Goal: Communication & Community: Answer question/provide support

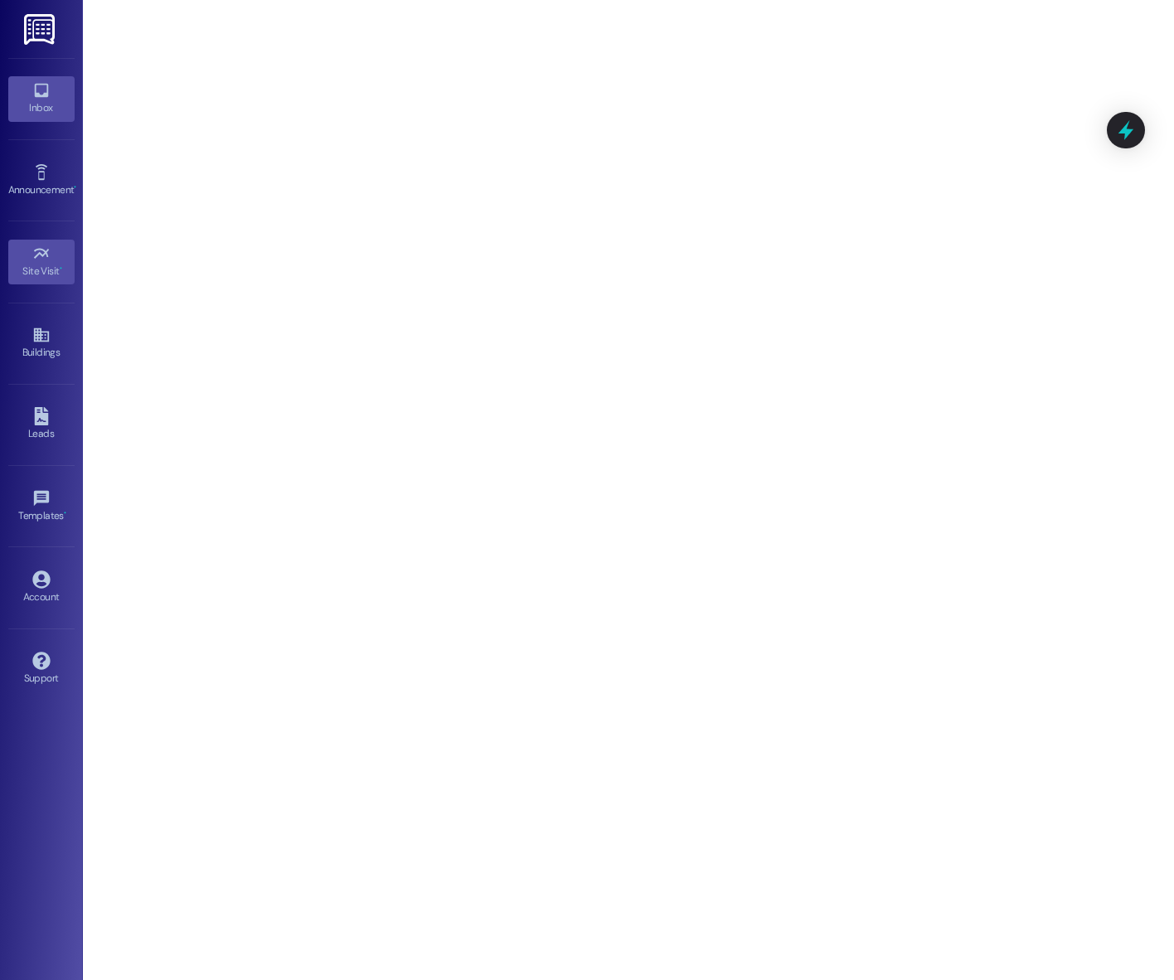
click at [46, 102] on div "Inbox" at bounding box center [41, 107] width 83 height 17
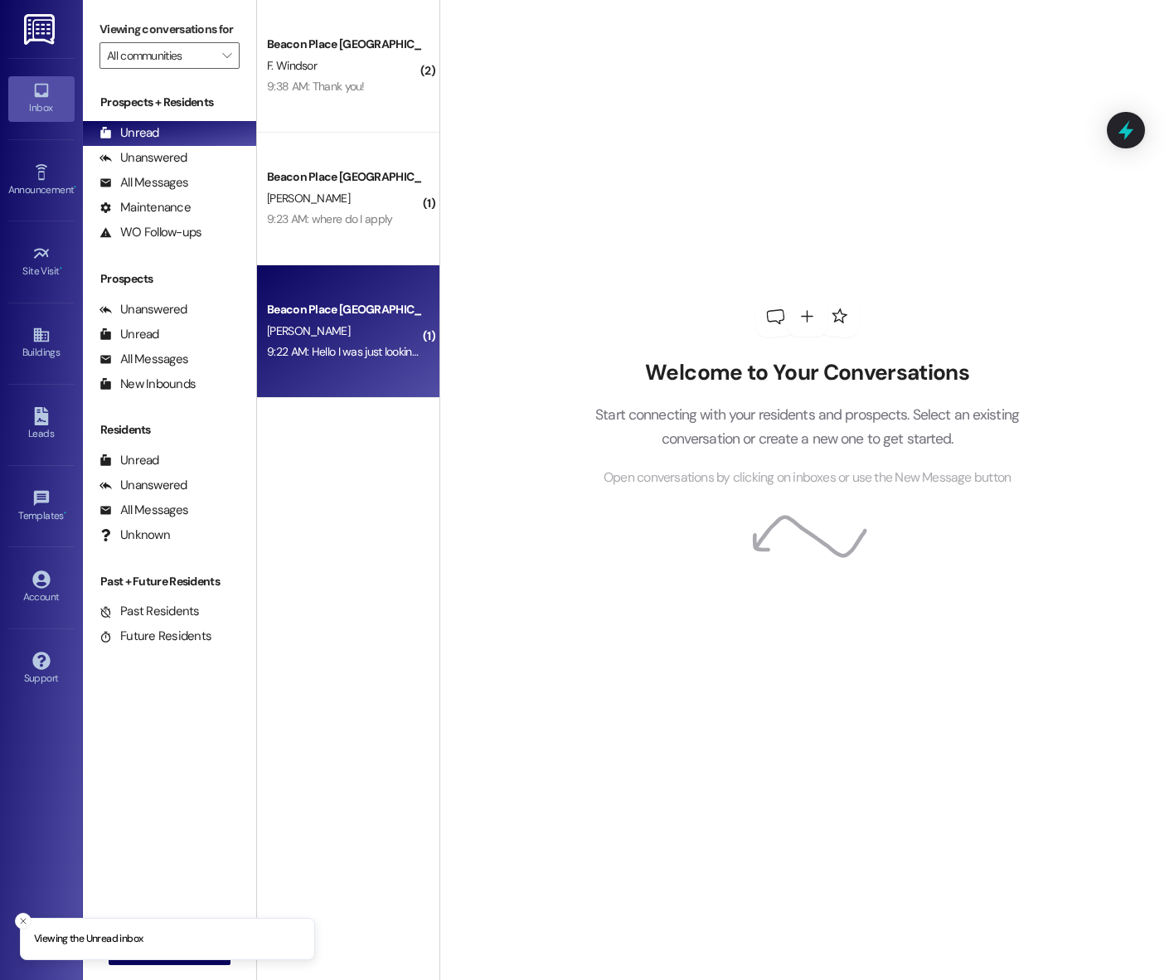
click at [309, 307] on div "Beacon Place [GEOGRAPHIC_DATA] Prospect" at bounding box center [343, 309] width 153 height 17
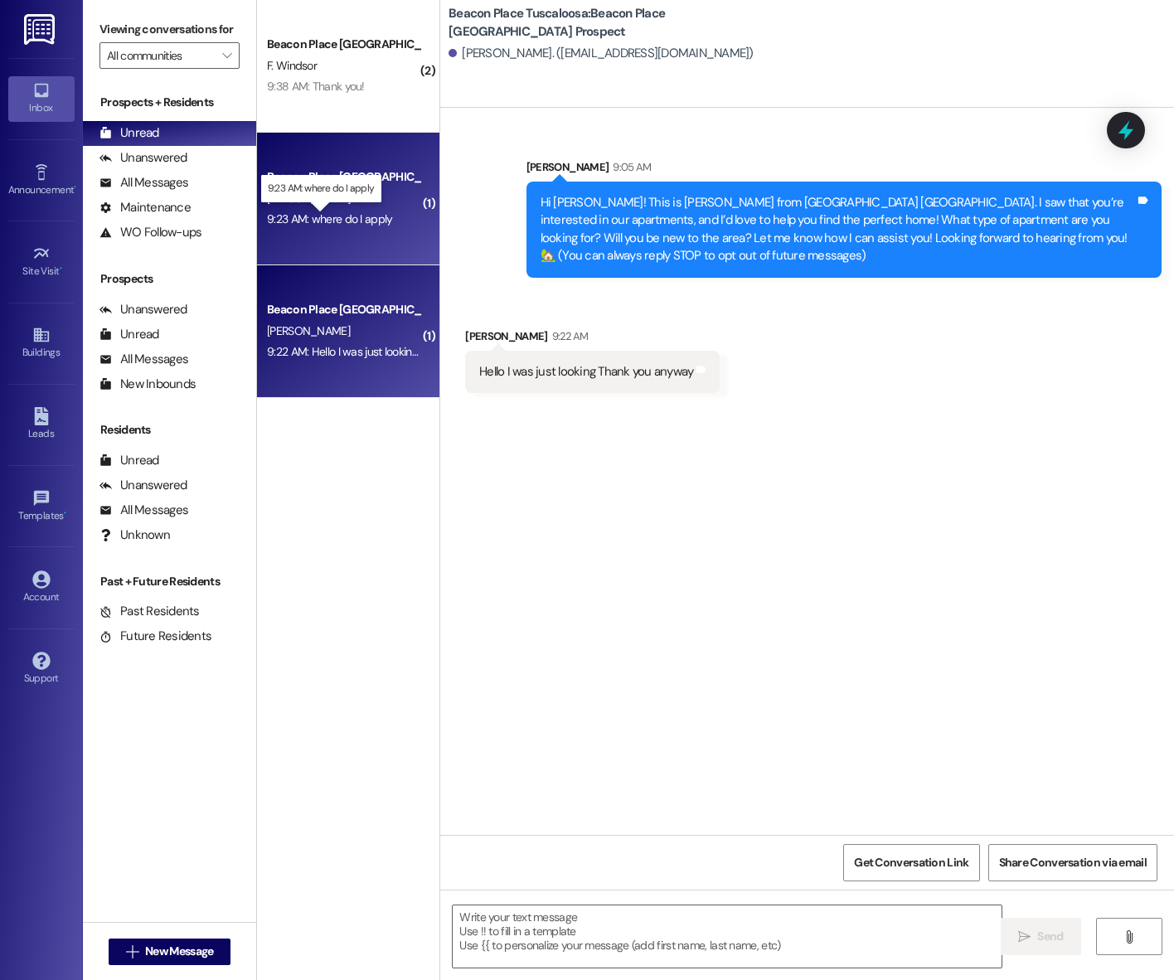
click at [318, 224] on div "9:23 AM: where do I apply 9:23 AM: where do I apply" at bounding box center [330, 218] width 126 height 15
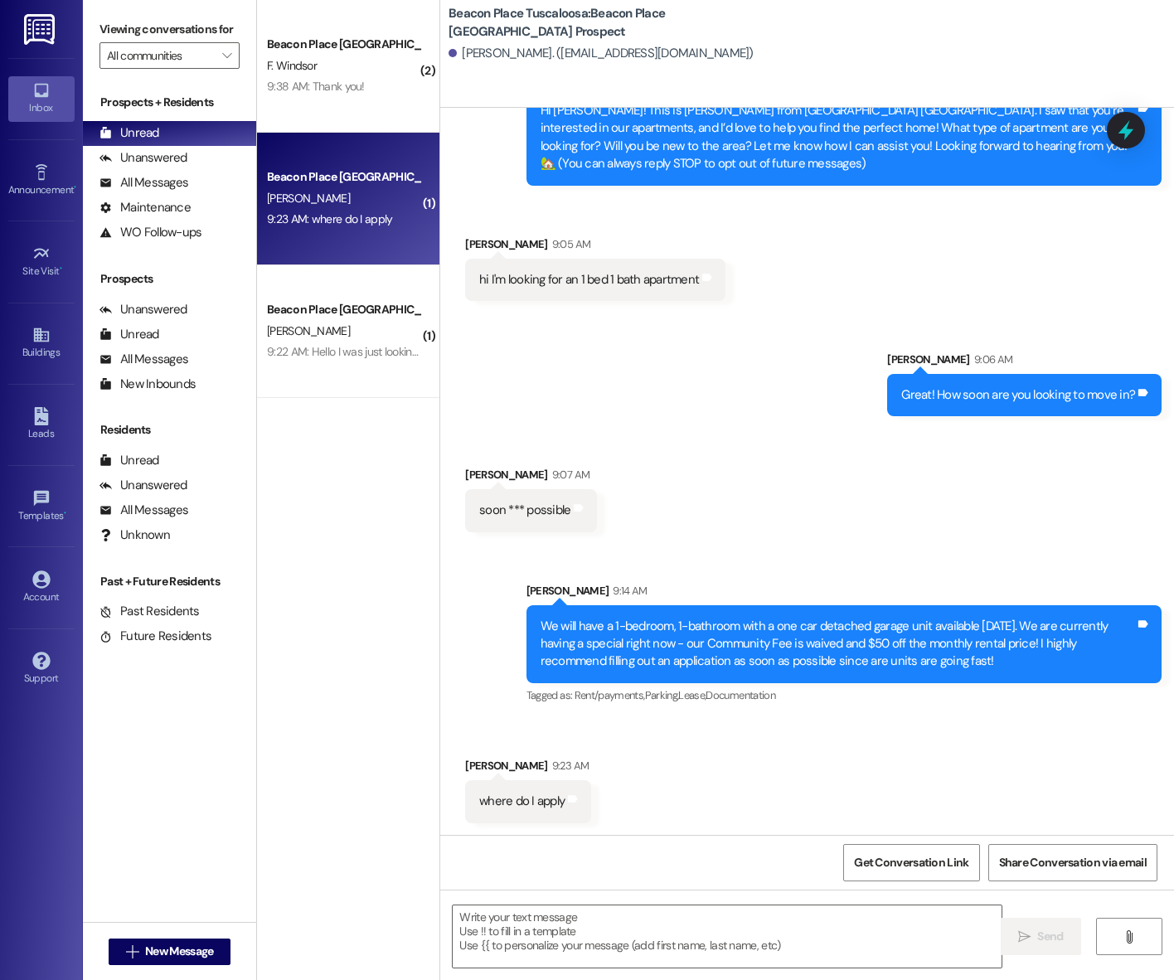
scroll to position [93, 0]
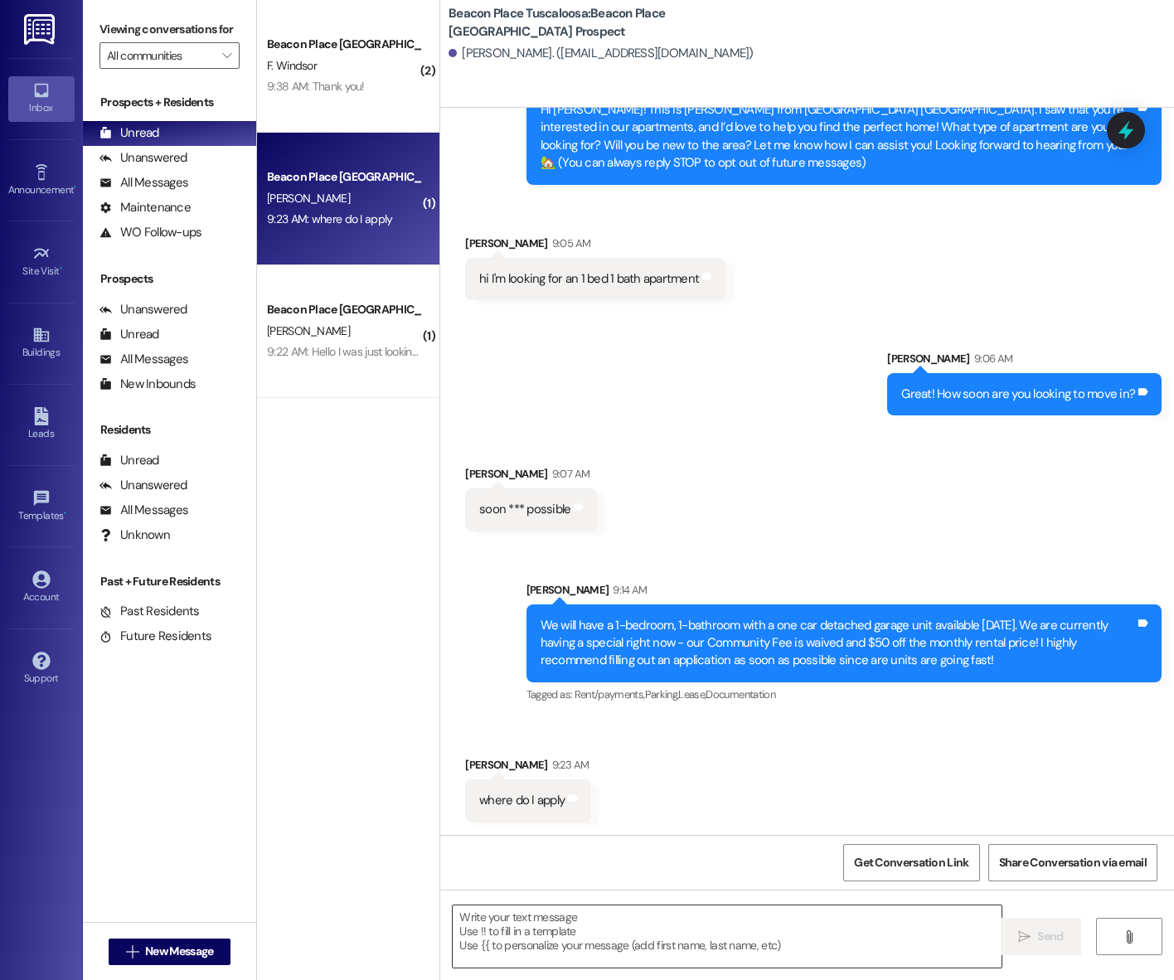
click at [579, 931] on textarea at bounding box center [727, 936] width 549 height 62
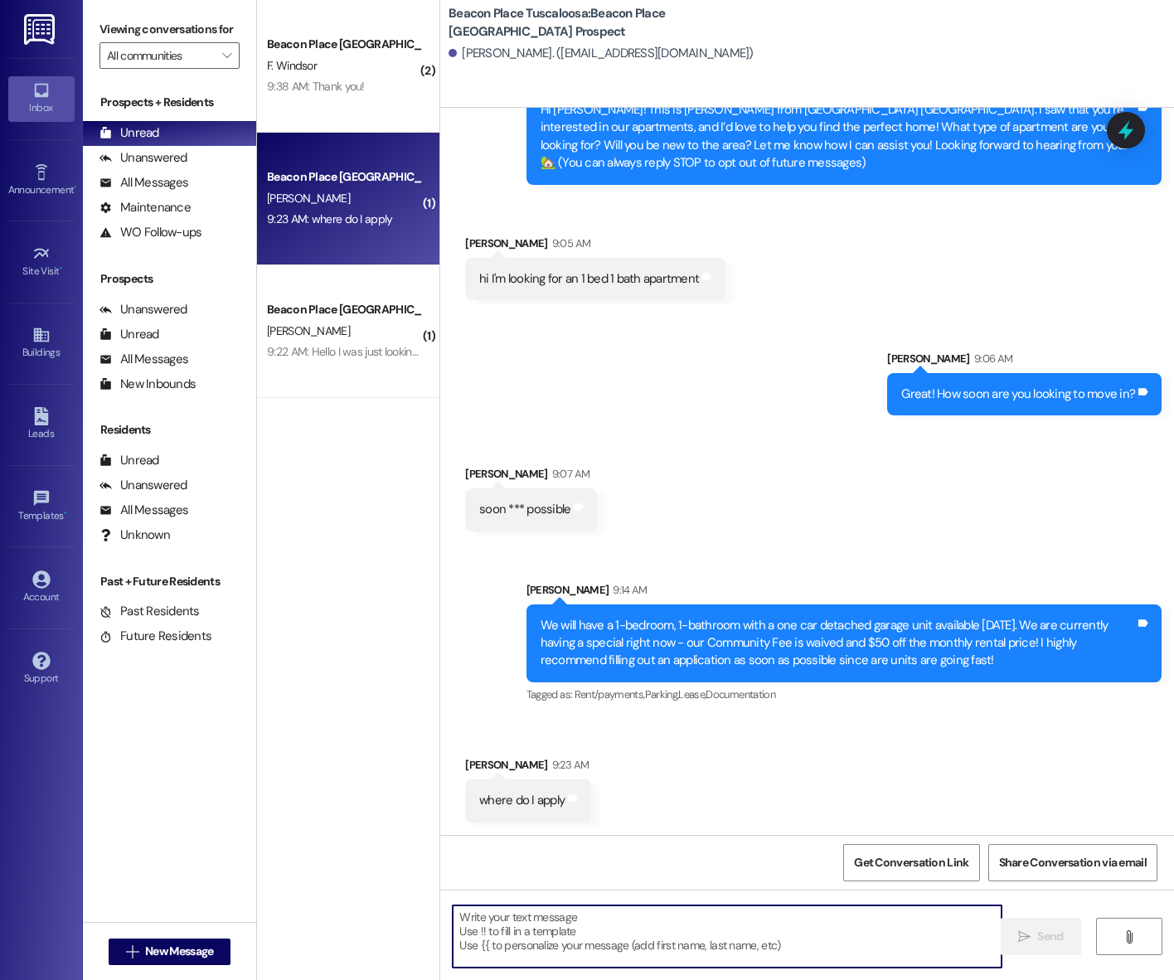
paste textarea "[URL][DOMAIN_NAME].."
type textarea "[URL][DOMAIN_NAME].."
drag, startPoint x: 618, startPoint y: 958, endPoint x: 440, endPoint y: 918, distance: 182.6
click at [443, 918] on div "[URL][DOMAIN_NAME].." at bounding box center [718, 936] width 550 height 64
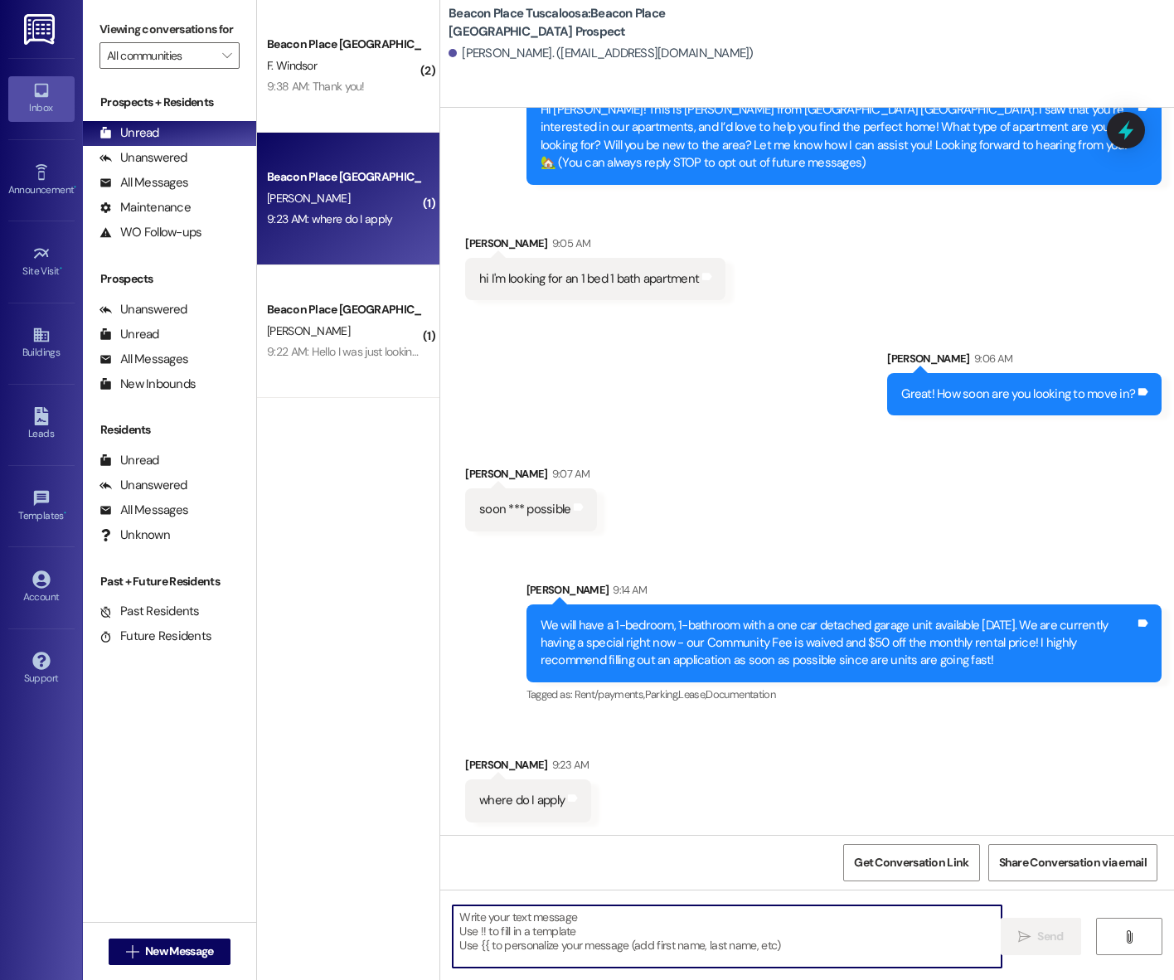
scroll to position [0, 0]
paste textarea "HERE"
type textarea "P"
type textarea "Y"
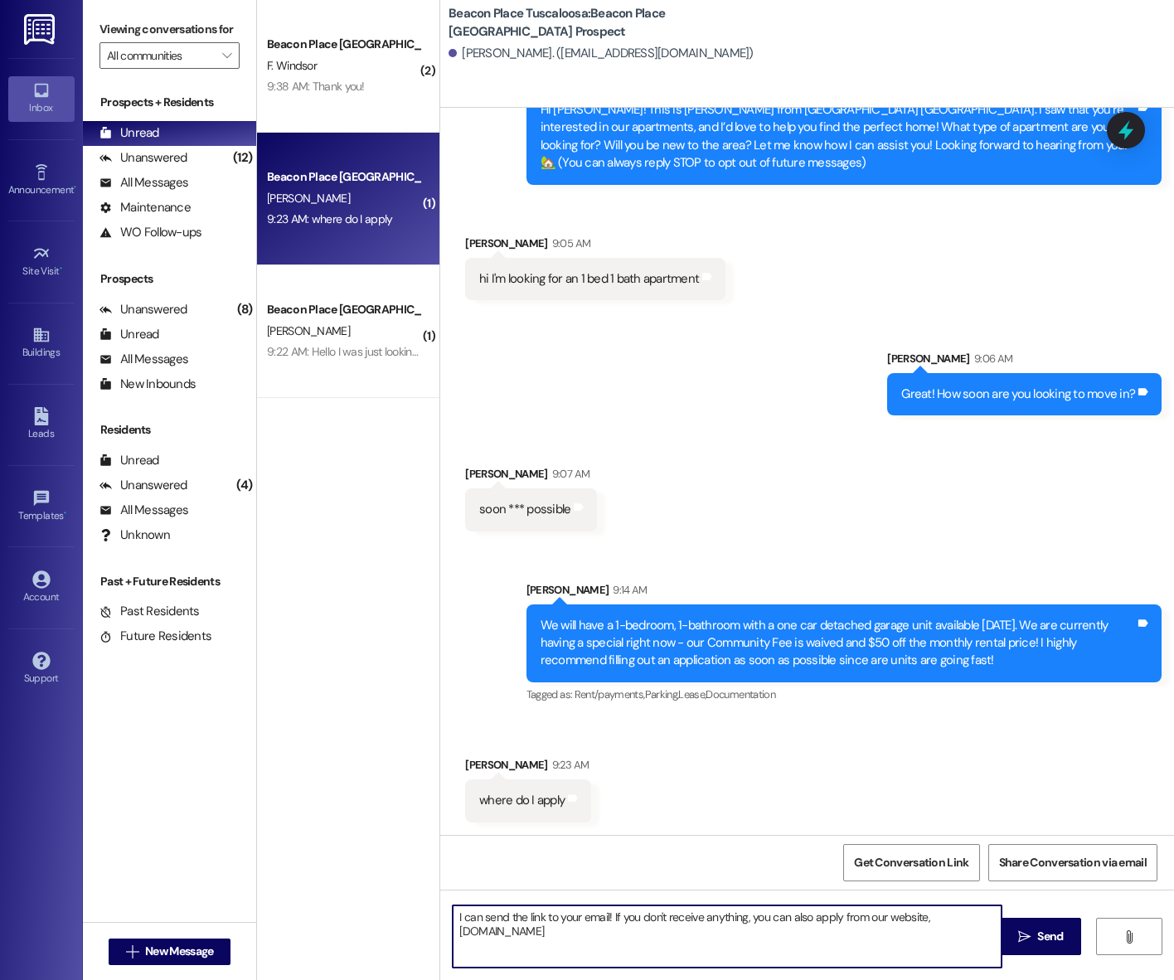
click at [942, 920] on textarea "I can send the link to your email! If you don't receive anything, you can also …" at bounding box center [727, 936] width 549 height 62
click at [462, 917] on textarea "I can send the link to your email! If you don't receive anything, you can also …" at bounding box center [727, 936] width 549 height 62
type textarea "I will send the link to your email! If you don't receive anything, you can also…"
click at [1025, 942] on icon "" at bounding box center [1024, 936] width 12 height 13
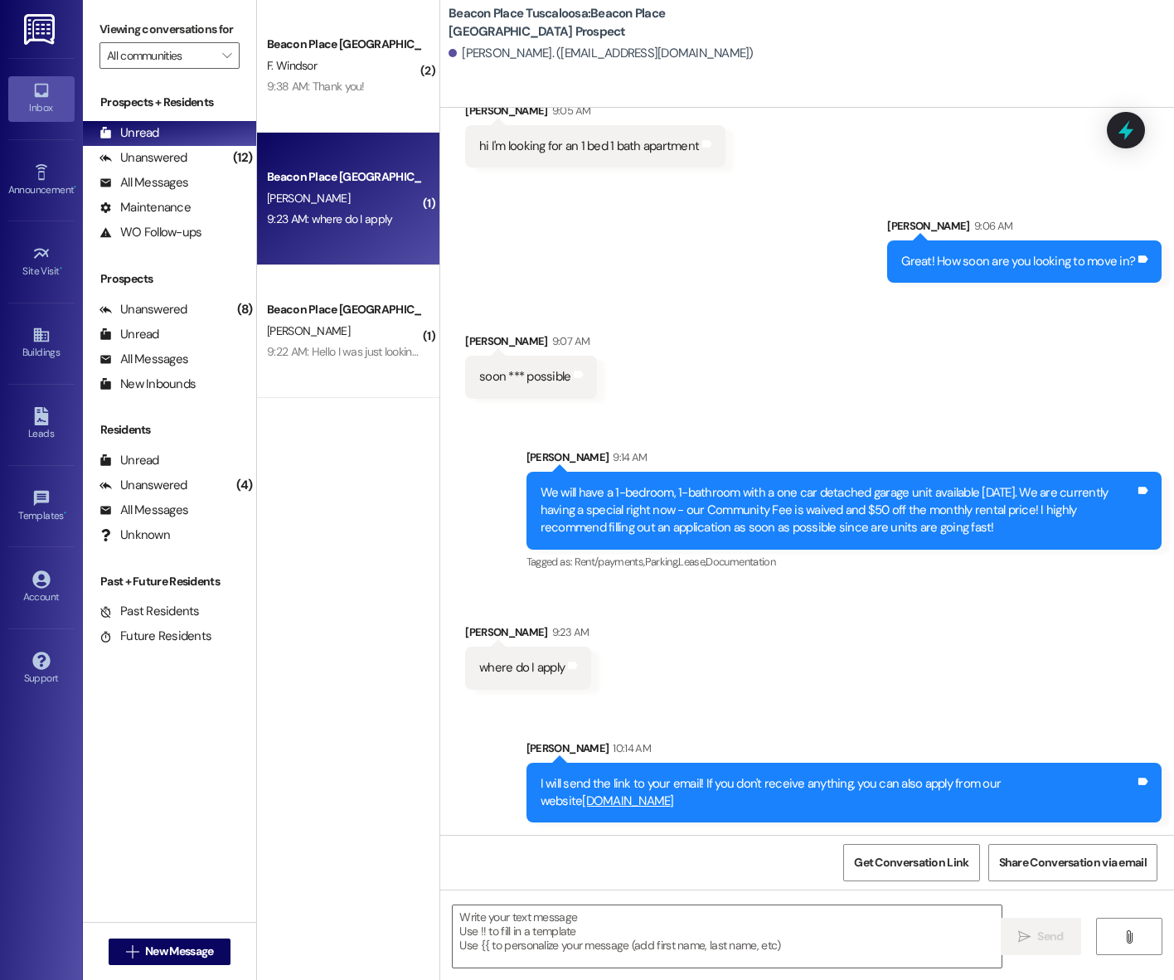
scroll to position [226, 0]
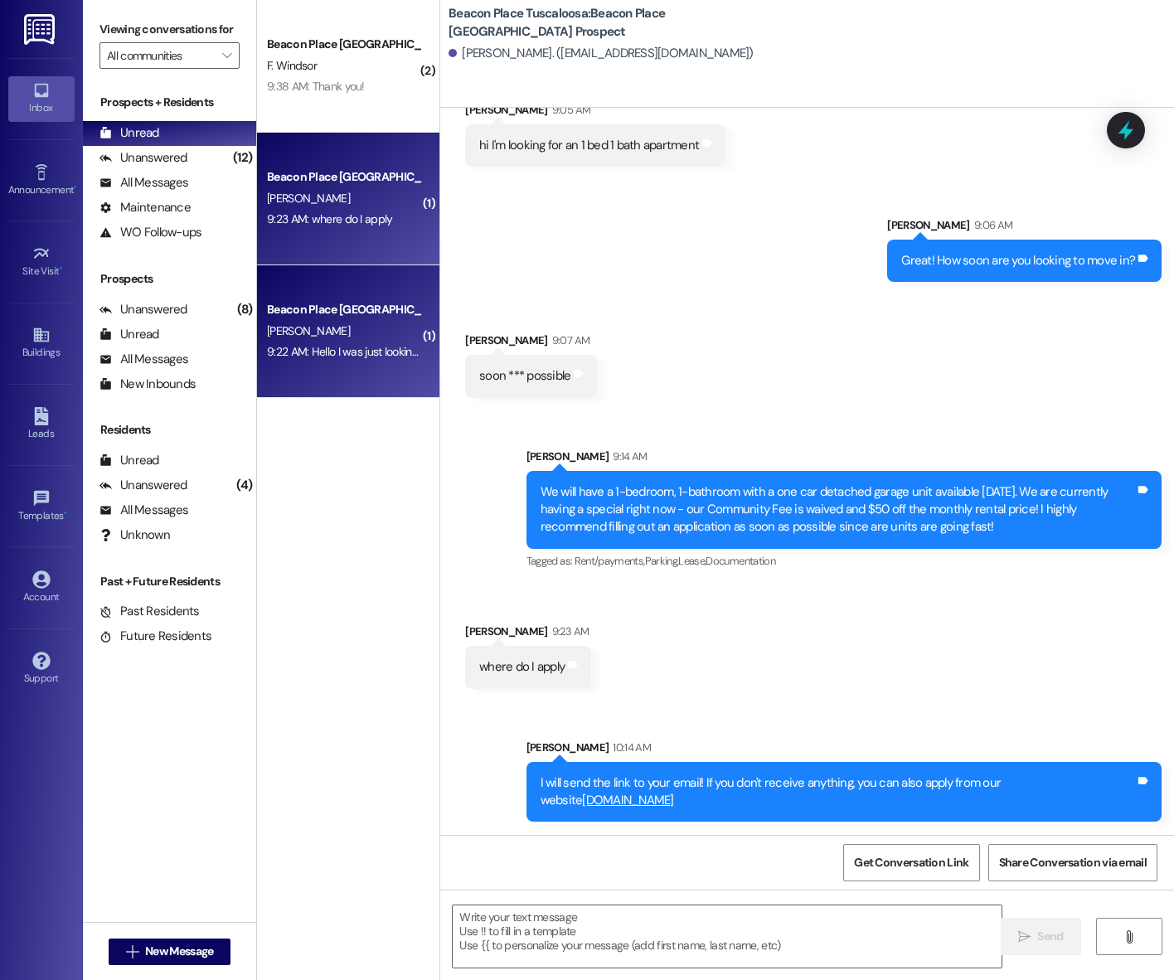
click at [335, 319] on div "Beacon Place [GEOGRAPHIC_DATA] Prospect" at bounding box center [343, 309] width 157 height 21
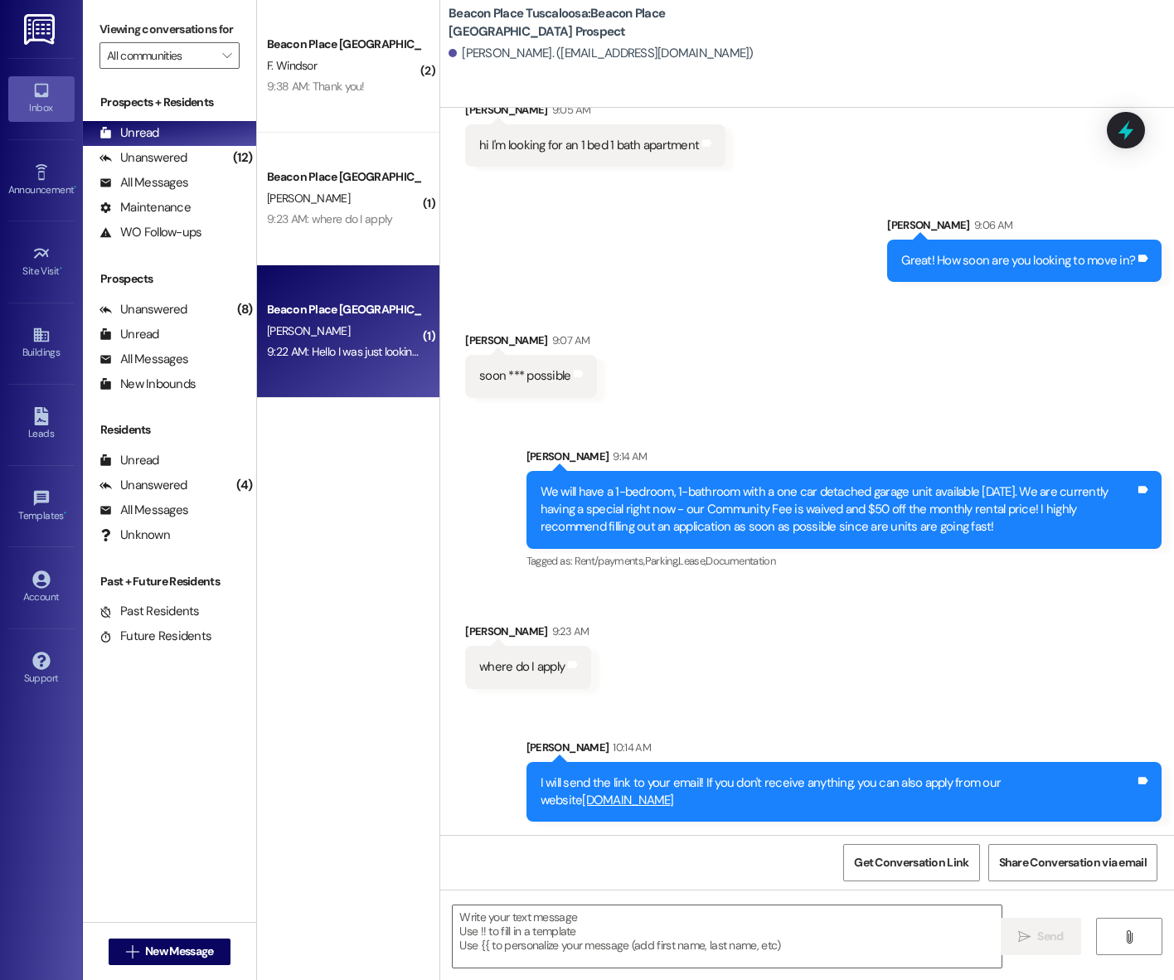
scroll to position [0, 0]
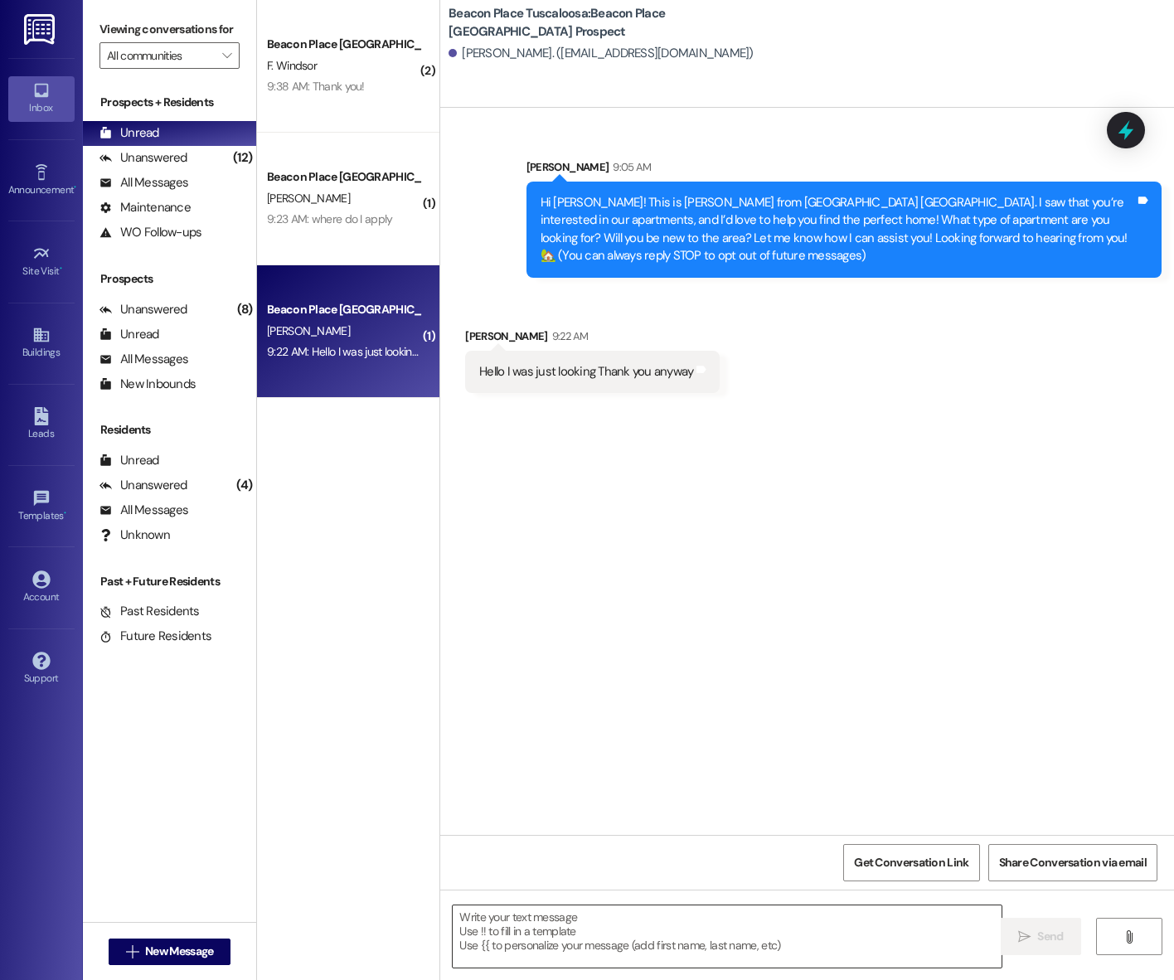
click at [625, 937] on textarea at bounding box center [727, 936] width 549 height 62
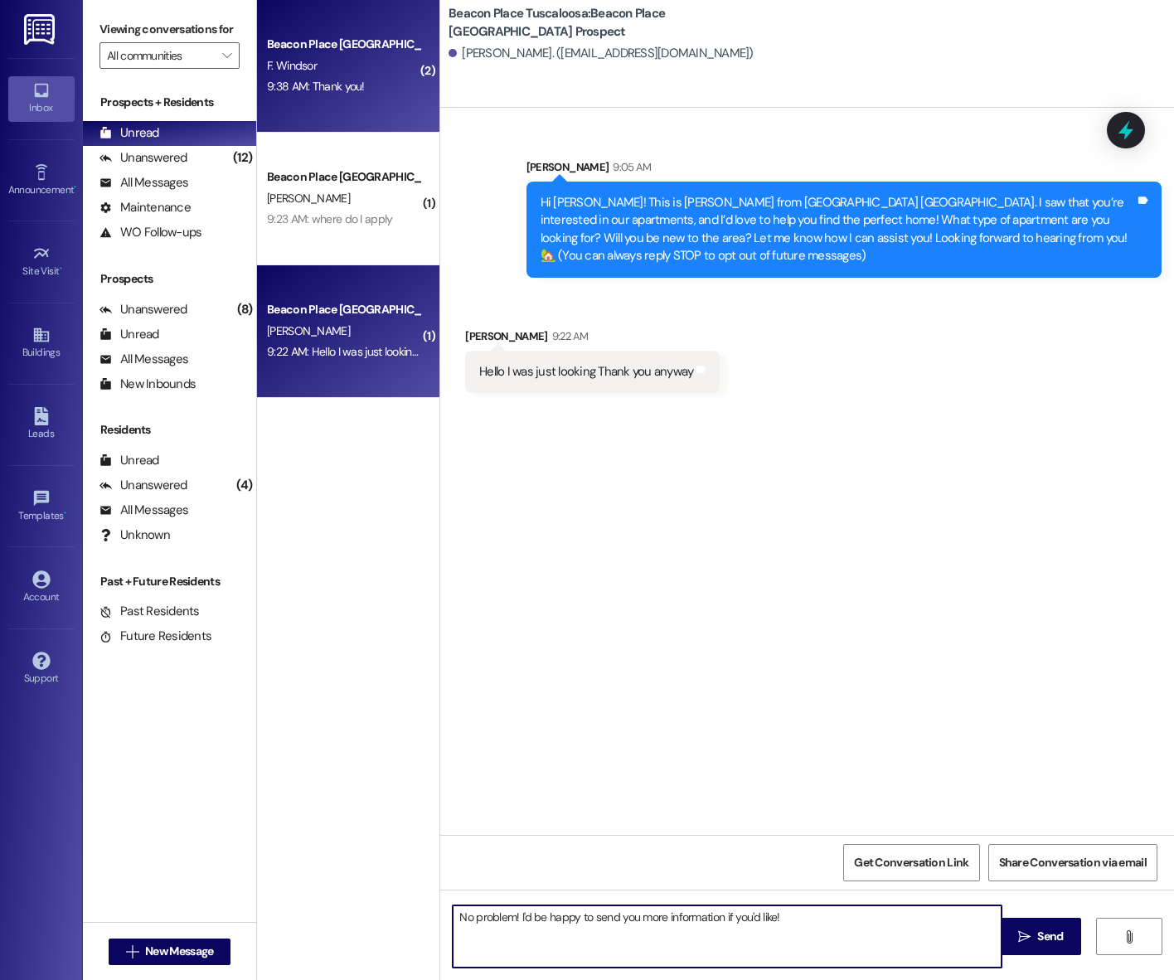
type textarea "No problem! I'd be happy to send you more information if you'd like!"
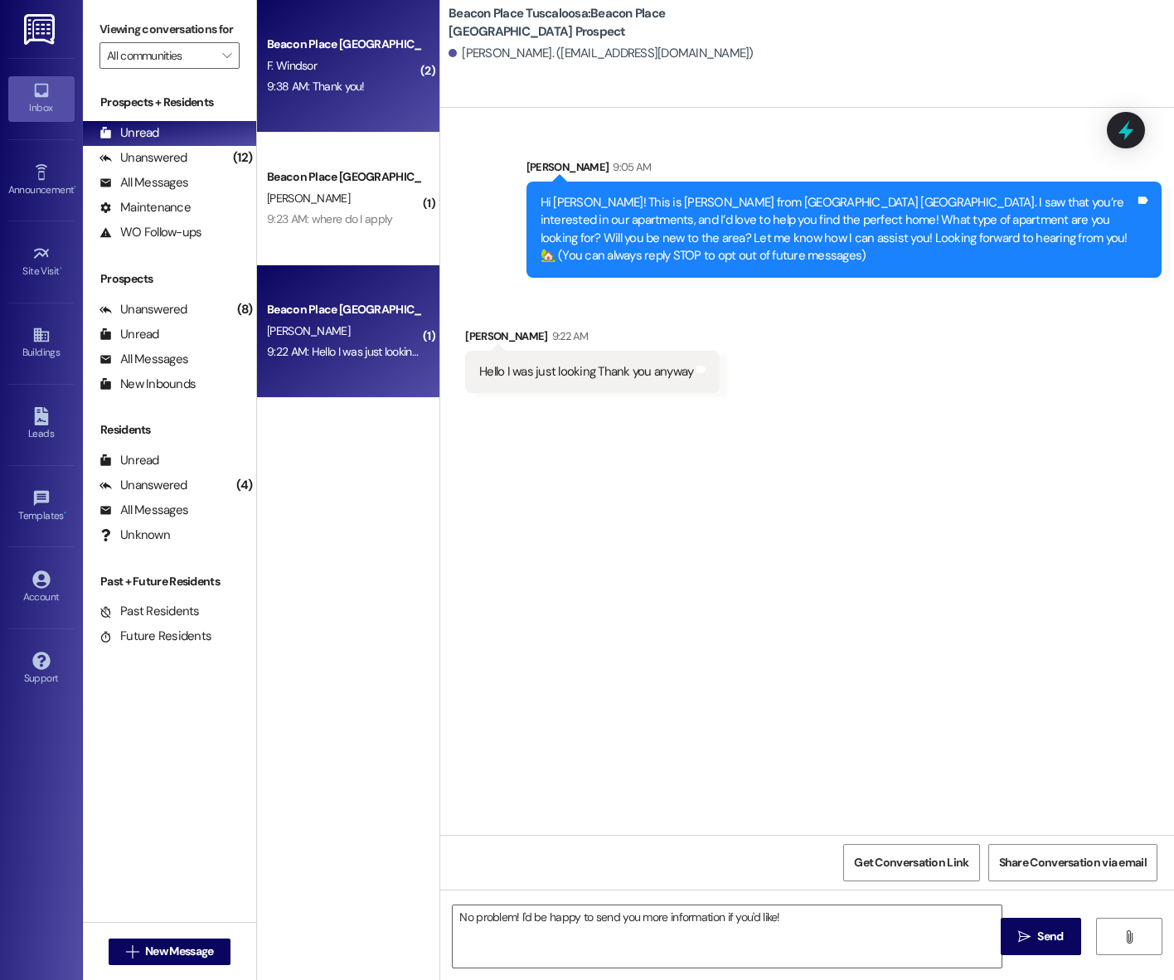
click at [311, 103] on div "Beacon Place Tuscaloosa Prospect F. [GEOGRAPHIC_DATA] 9:38 AM: Thank you! 9:38 …" at bounding box center [348, 66] width 182 height 133
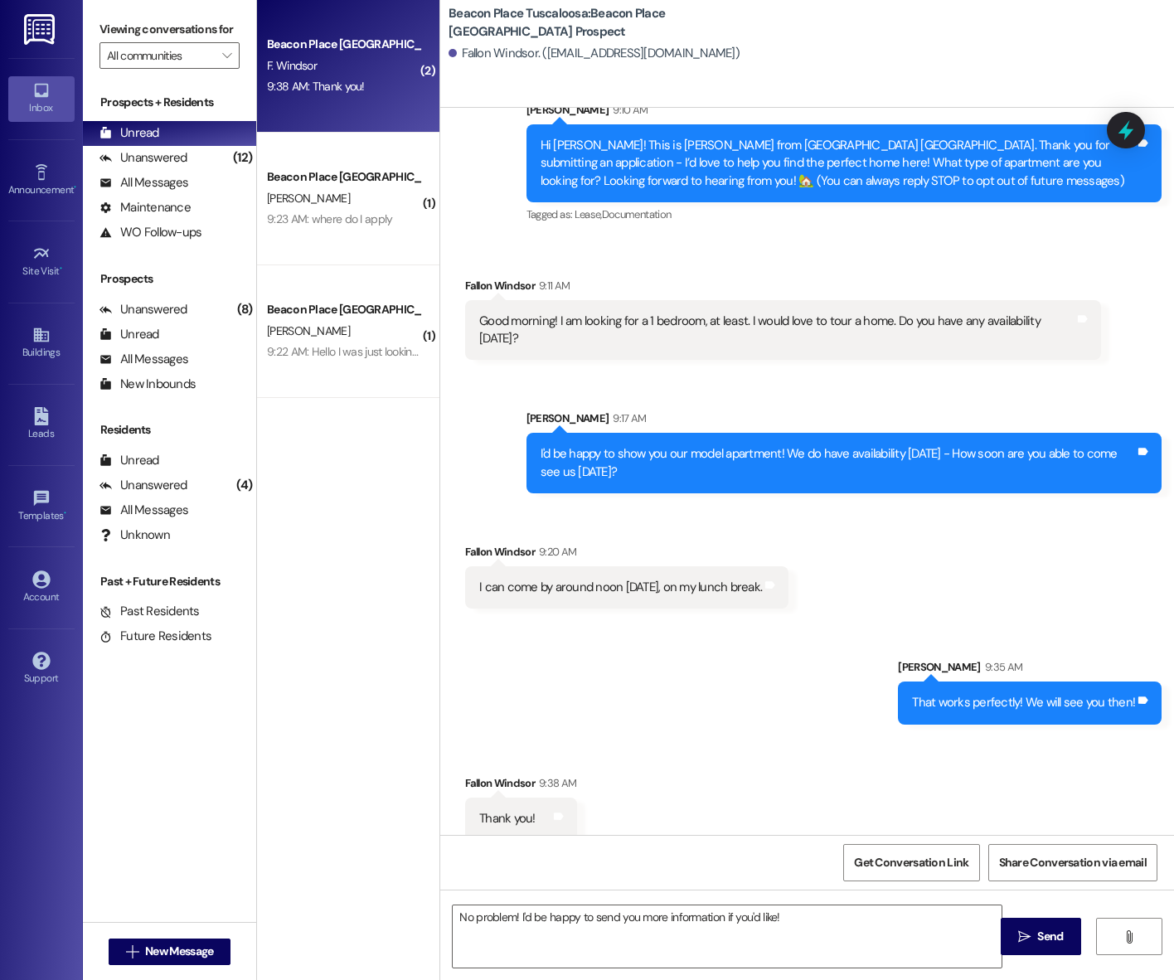
scroll to position [58, 0]
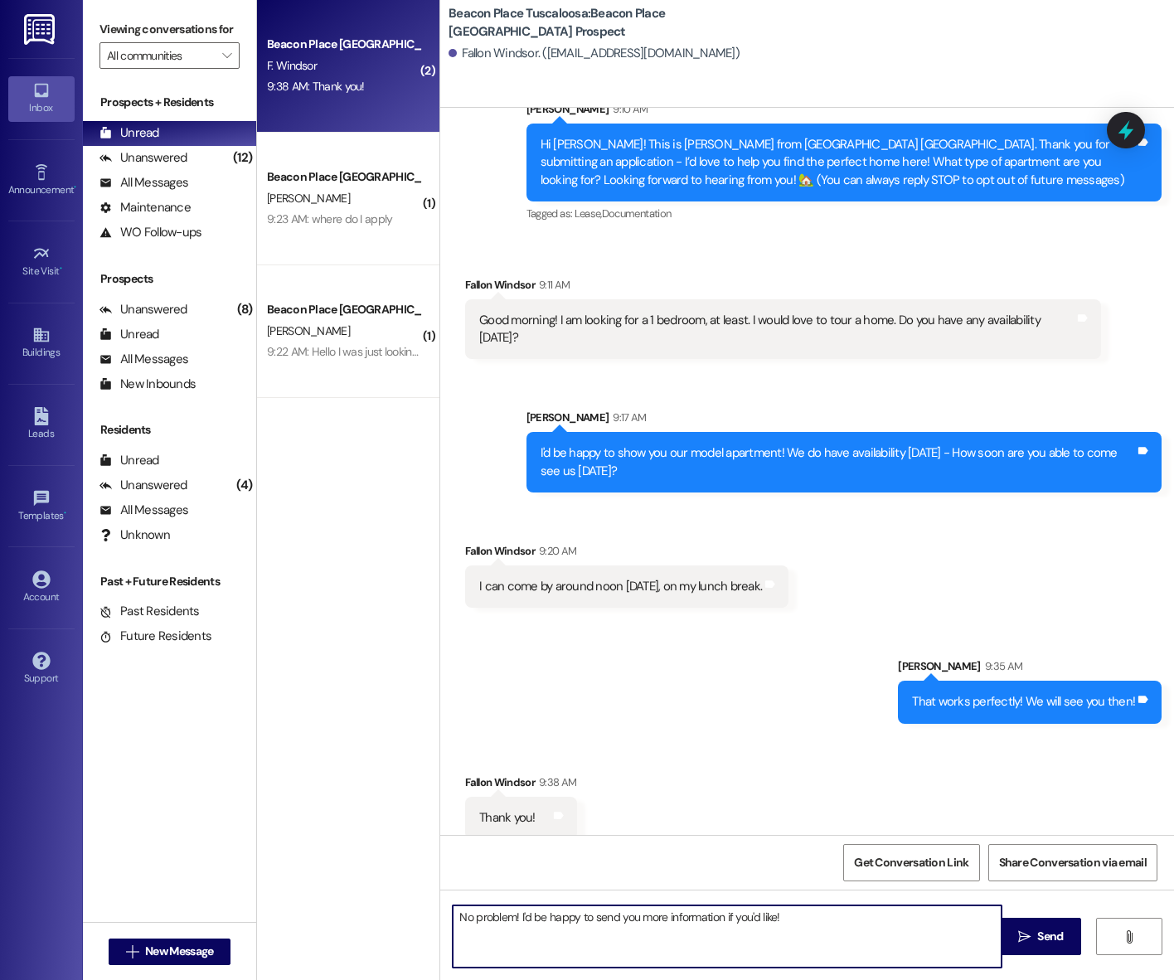
drag, startPoint x: 796, startPoint y: 918, endPoint x: 453, endPoint y: 923, distance: 343.2
click at [453, 923] on textarea "No problem! I'd be happy to send you more information if you'd like!" at bounding box center [727, 936] width 549 height 62
type textarea "You're welcome!"
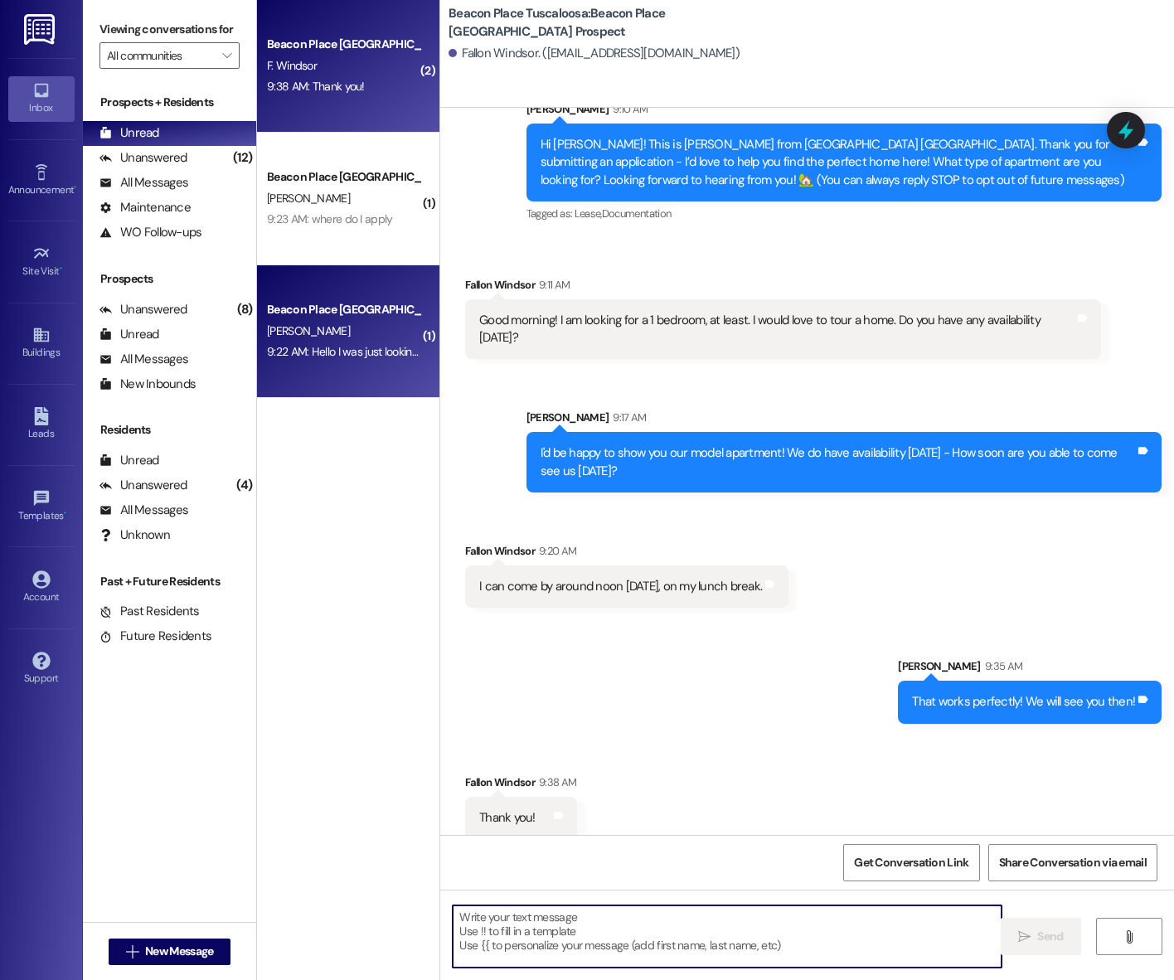
scroll to position [57, 0]
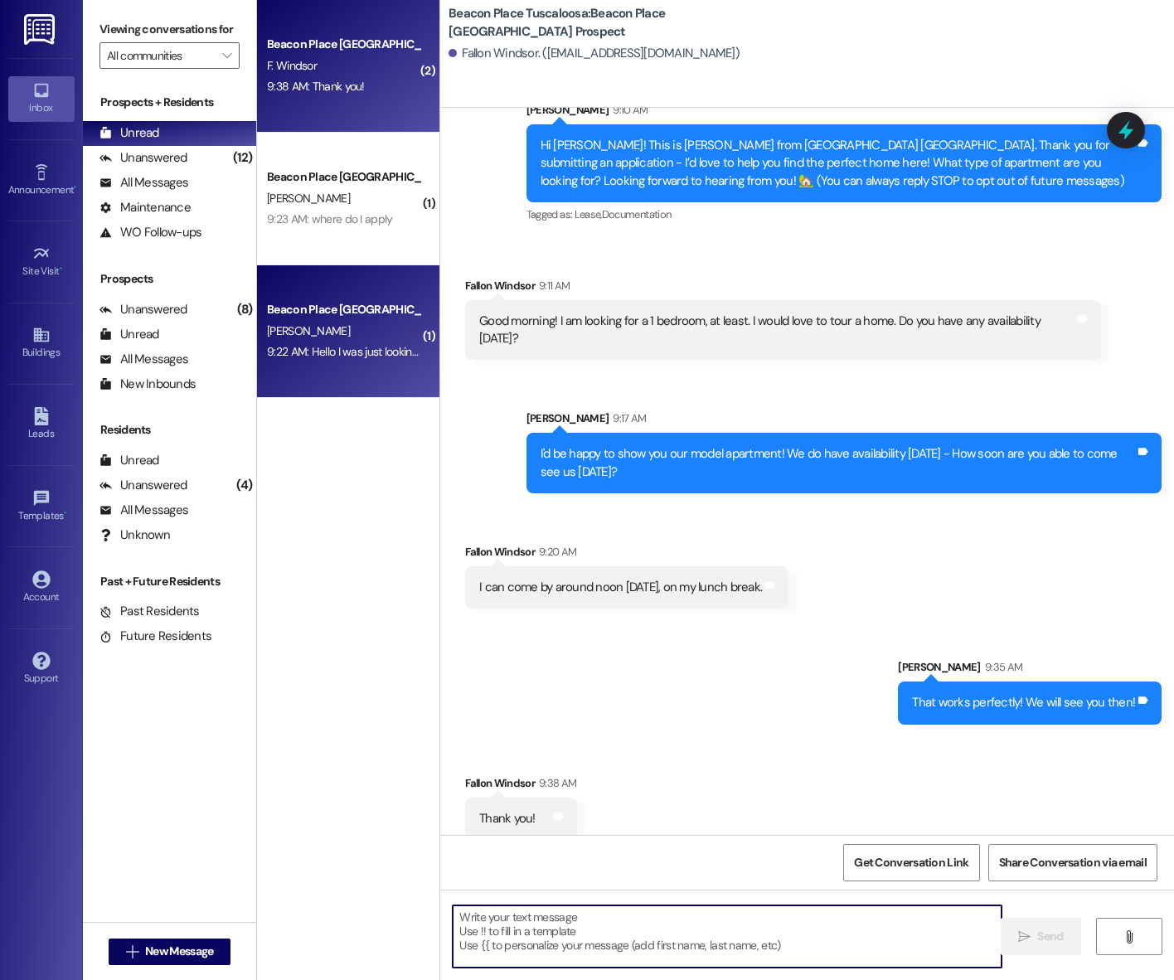
click at [299, 364] on div "Beacon Place Tuscaloosa Prospect [PERSON_NAME] 9:22 AM: Hello I was just lookin…" at bounding box center [348, 331] width 182 height 133
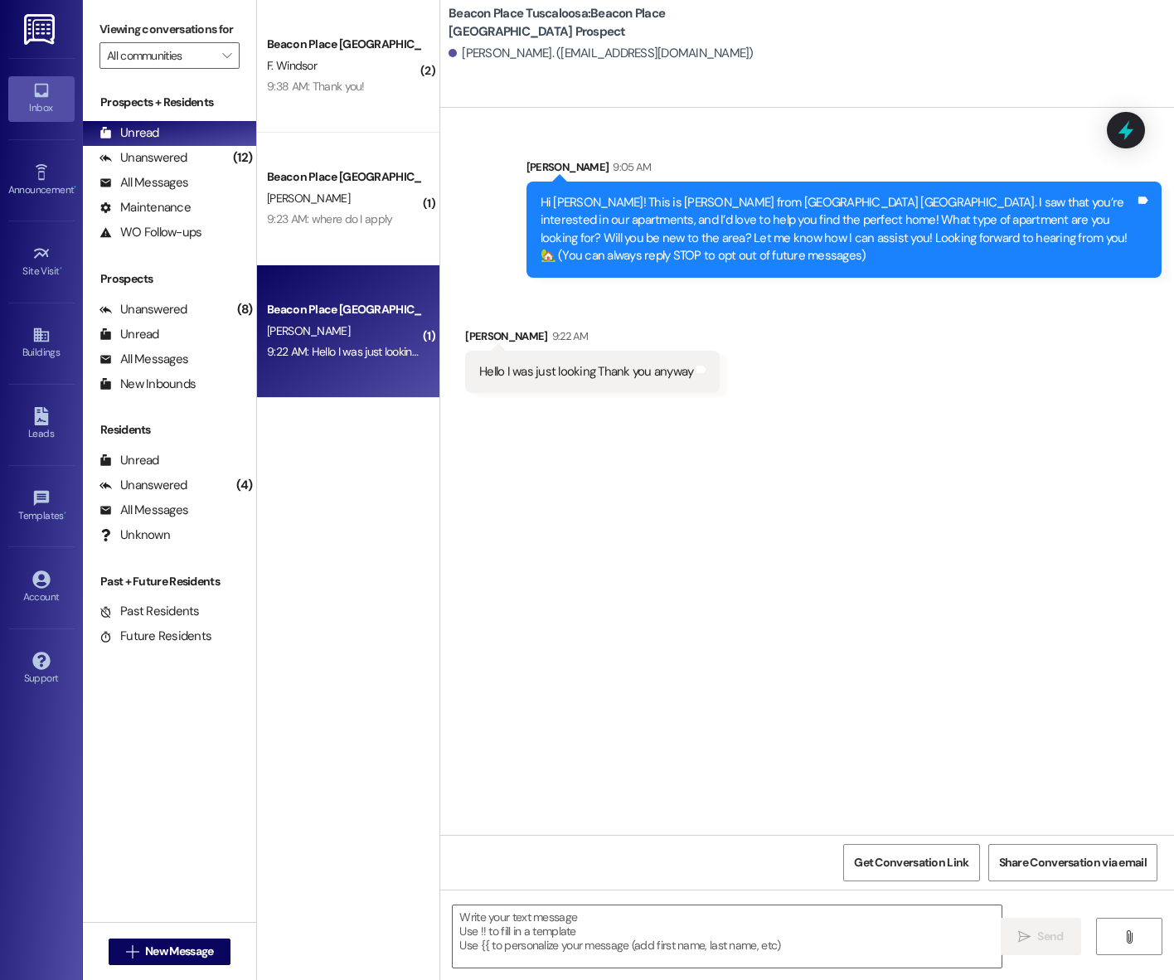
scroll to position [0, 0]
click at [588, 932] on textarea at bounding box center [727, 936] width 549 height 62
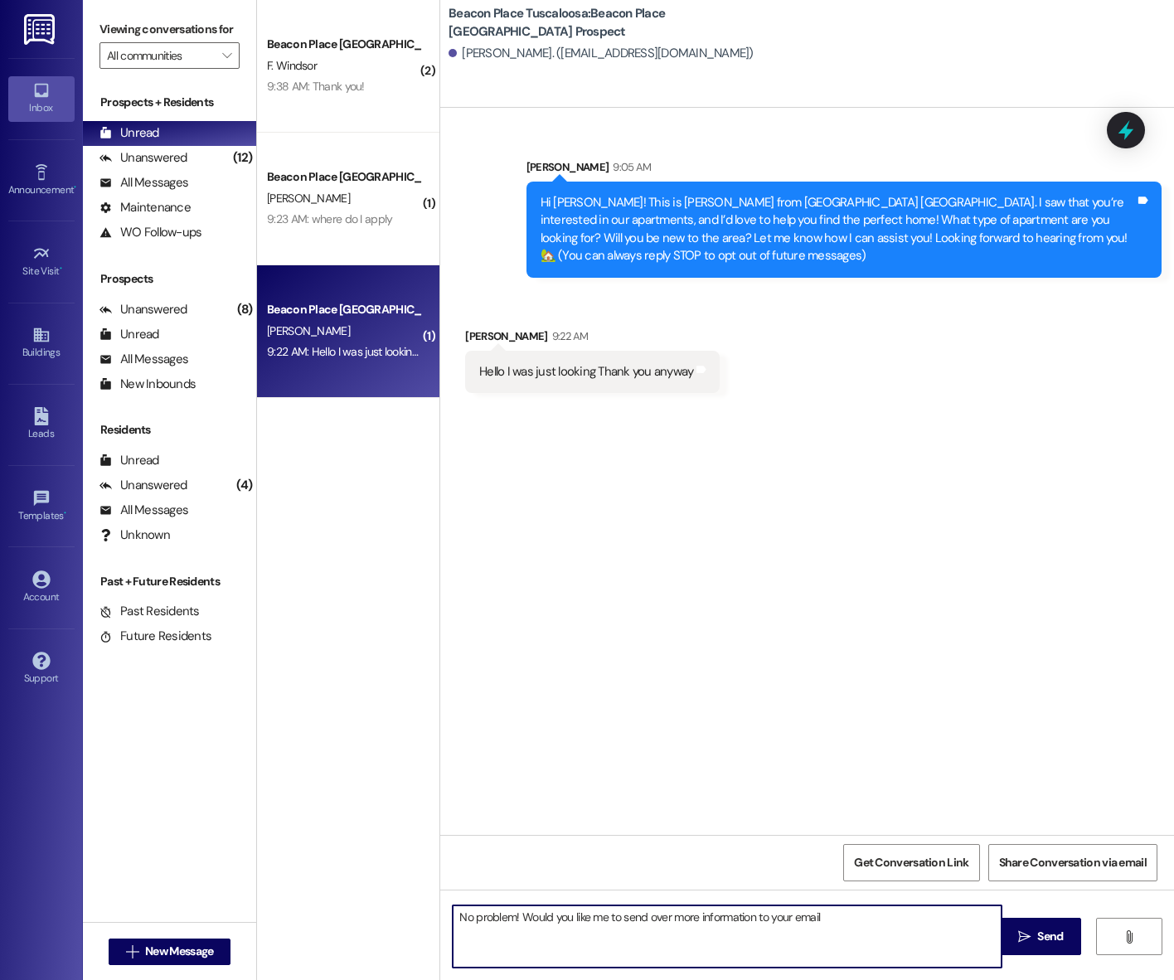
type textarea "No problem! Would you like me to send over more information to your email?"
